Goal: Task Accomplishment & Management: Use online tool/utility

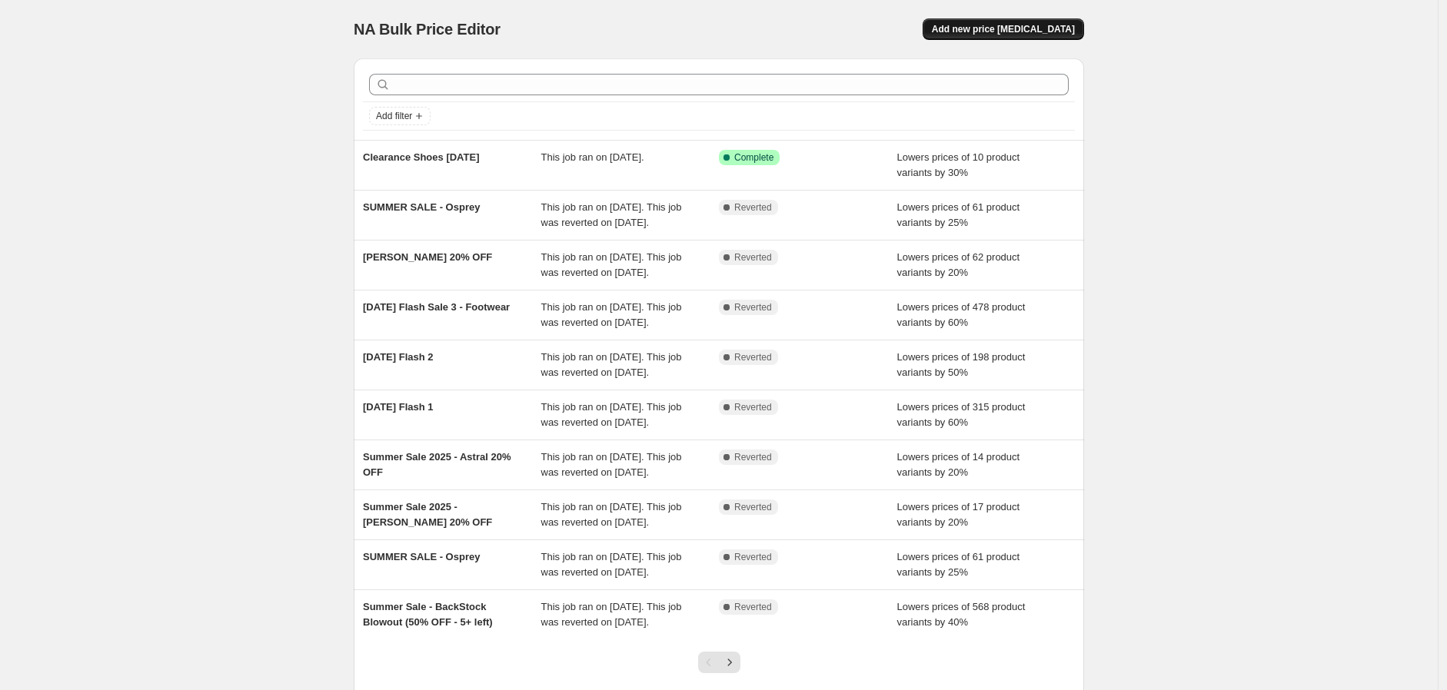
click at [1043, 35] on span "Add new price [MEDICAL_DATA]" at bounding box center [1003, 29] width 143 height 12
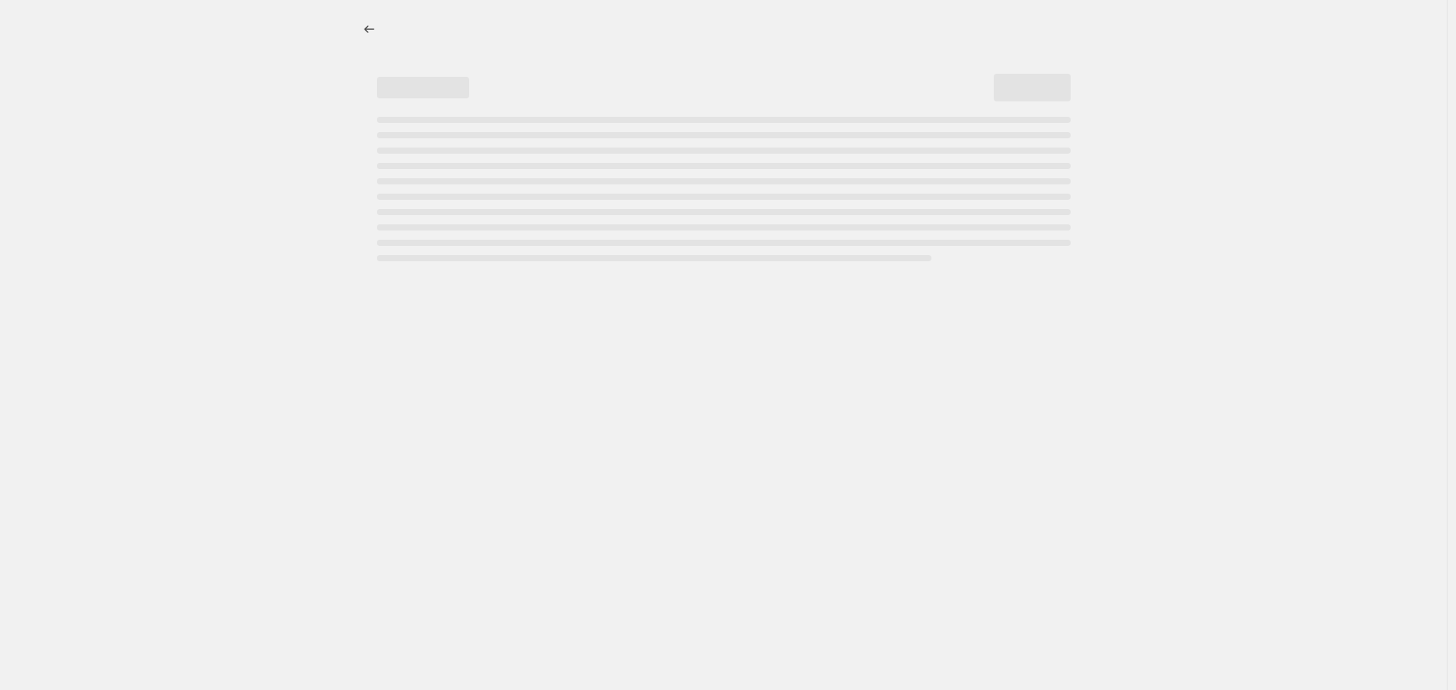
select select "percentage"
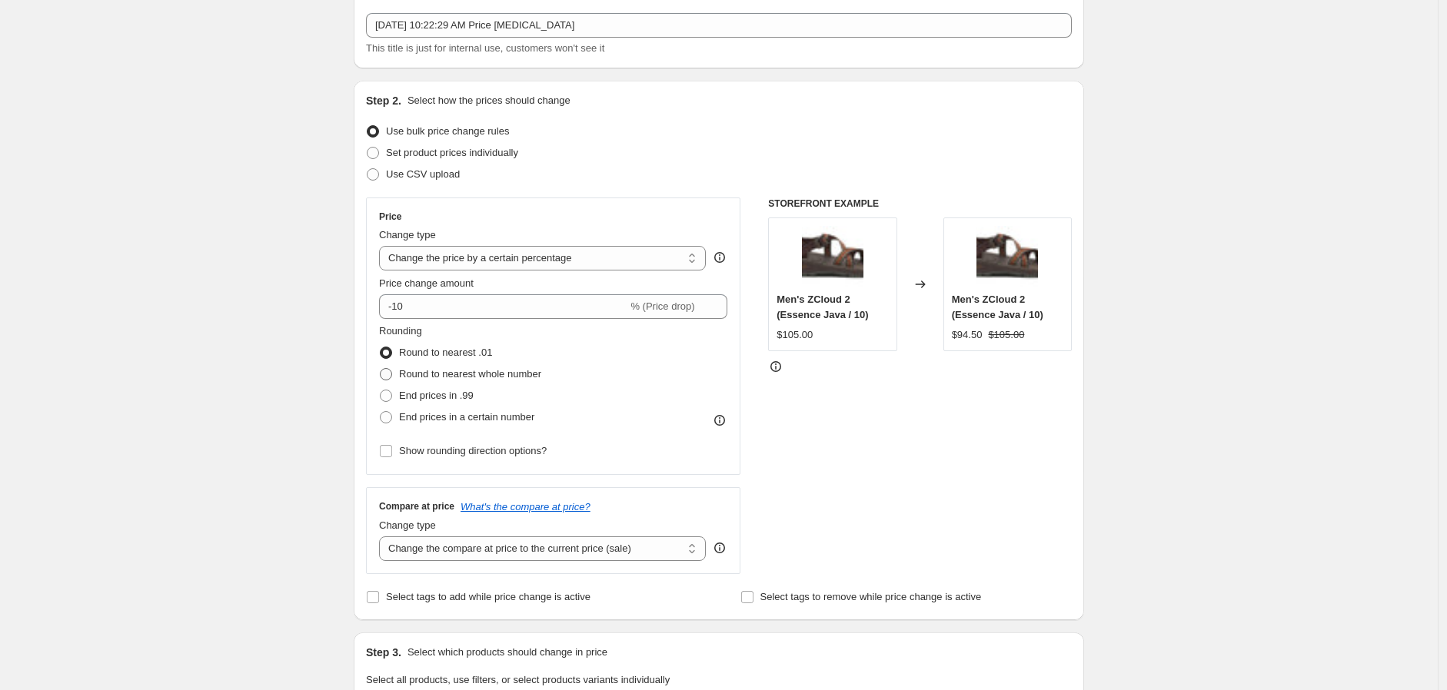
scroll to position [256, 0]
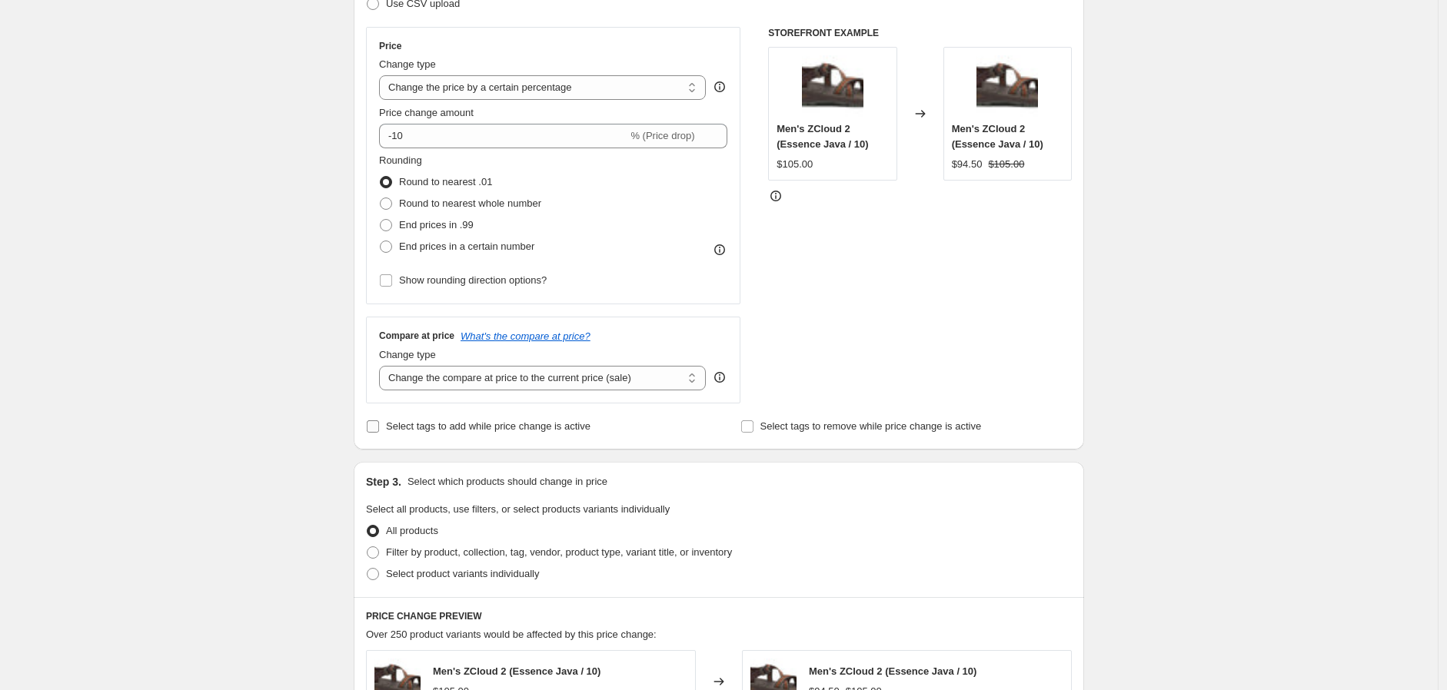
click at [372, 426] on input "Select tags to add while price change is active" at bounding box center [373, 427] width 12 height 12
checkbox input "true"
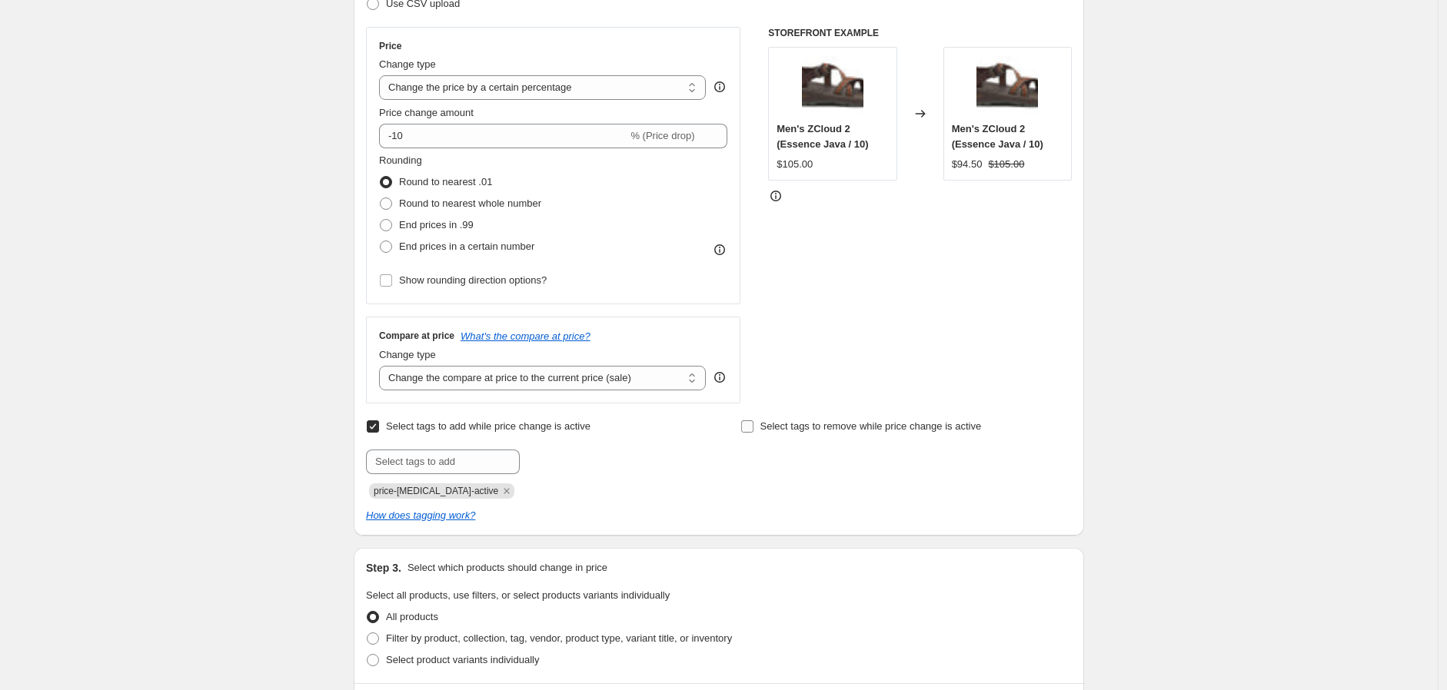
click at [748, 428] on input "Select tags to remove while price change is active" at bounding box center [747, 427] width 12 height 12
checkbox input "true"
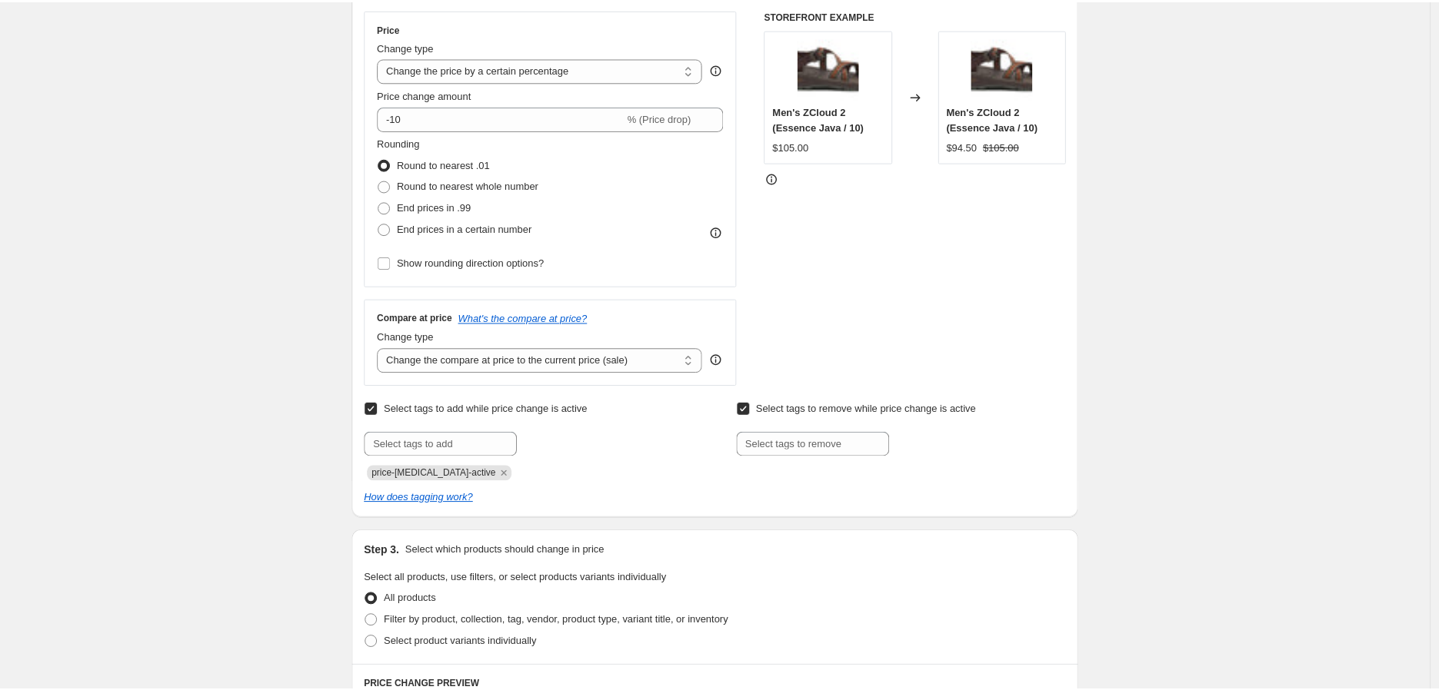
scroll to position [0, 0]
